Goal: Task Accomplishment & Management: Manage account settings

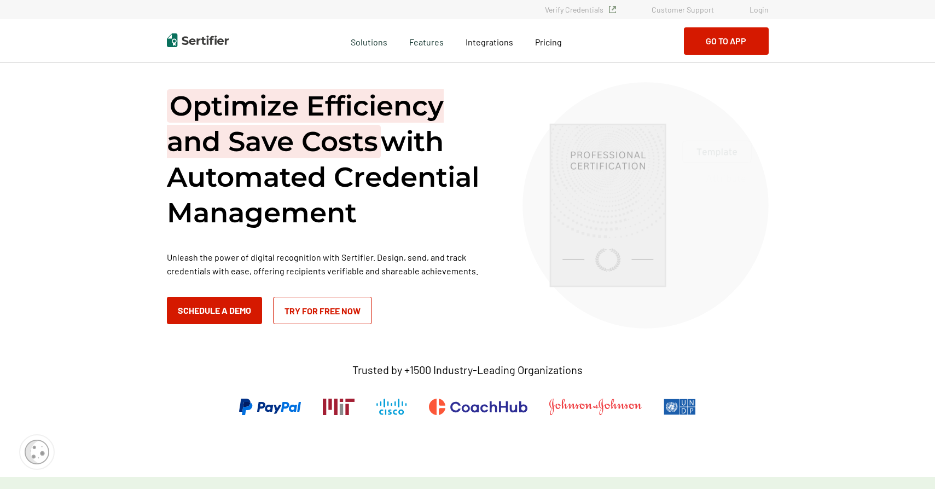
click at [751, 9] on link "Login" at bounding box center [759, 9] width 19 height 9
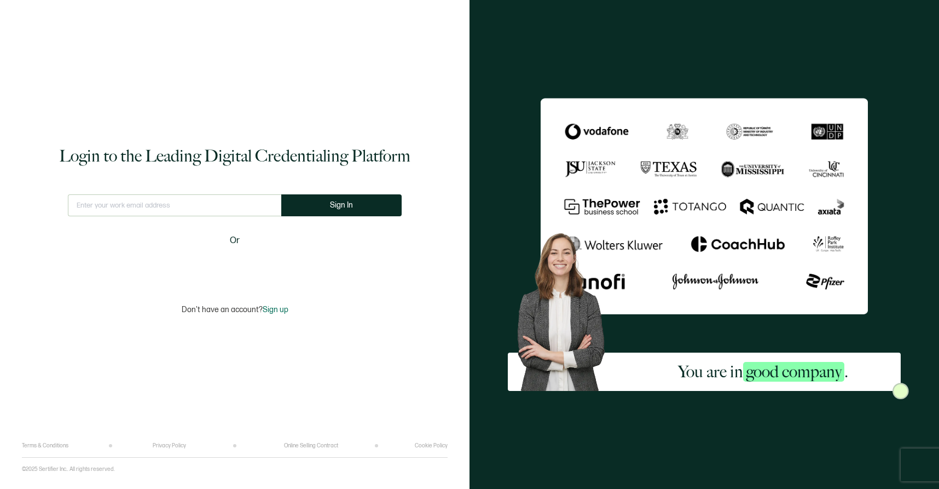
click at [188, 211] on input "text" at bounding box center [174, 205] width 213 height 22
type input "webadmin@forcescience.com"
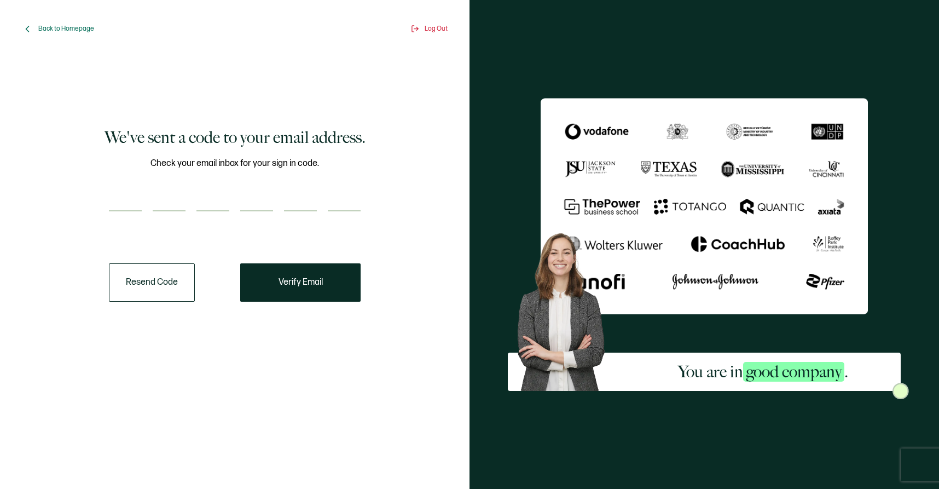
click at [137, 201] on input "number" at bounding box center [125, 200] width 33 height 22
paste input "1"
type input "1"
type input "5"
type input "1"
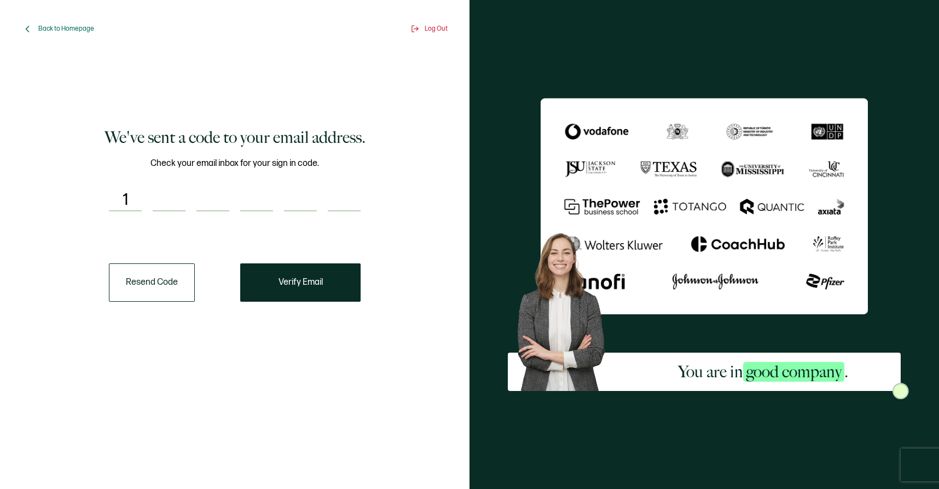
type input "4"
type input "9"
type input "5"
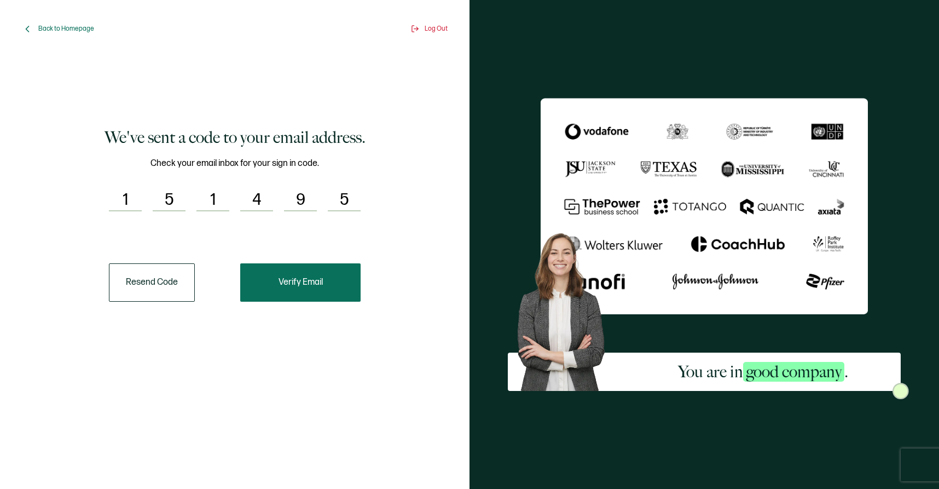
click at [340, 291] on button "Verify Email" at bounding box center [300, 282] width 120 height 38
